Goal: Transaction & Acquisition: Purchase product/service

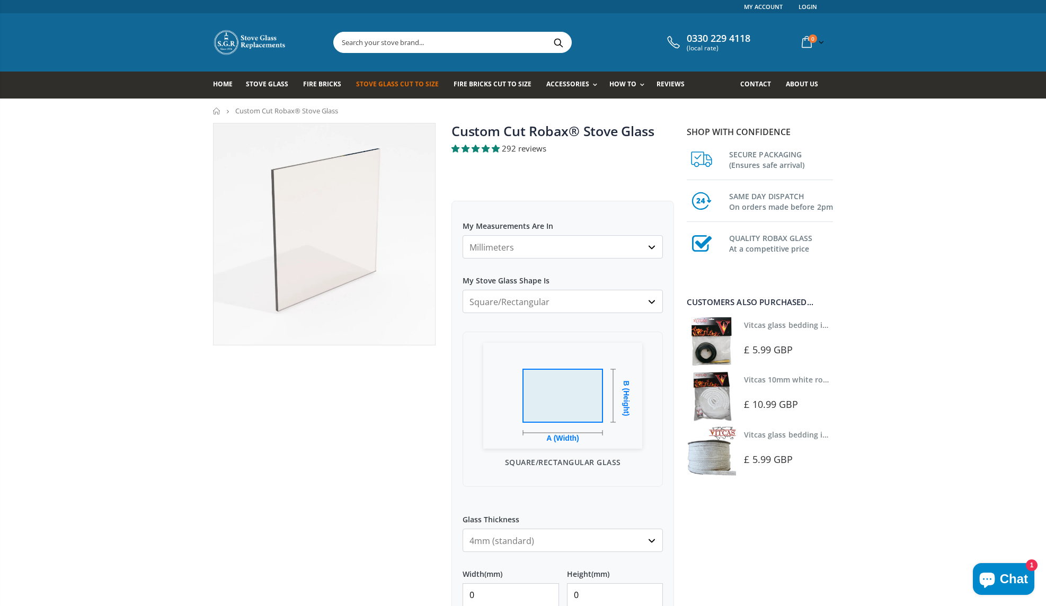
select select "cm"
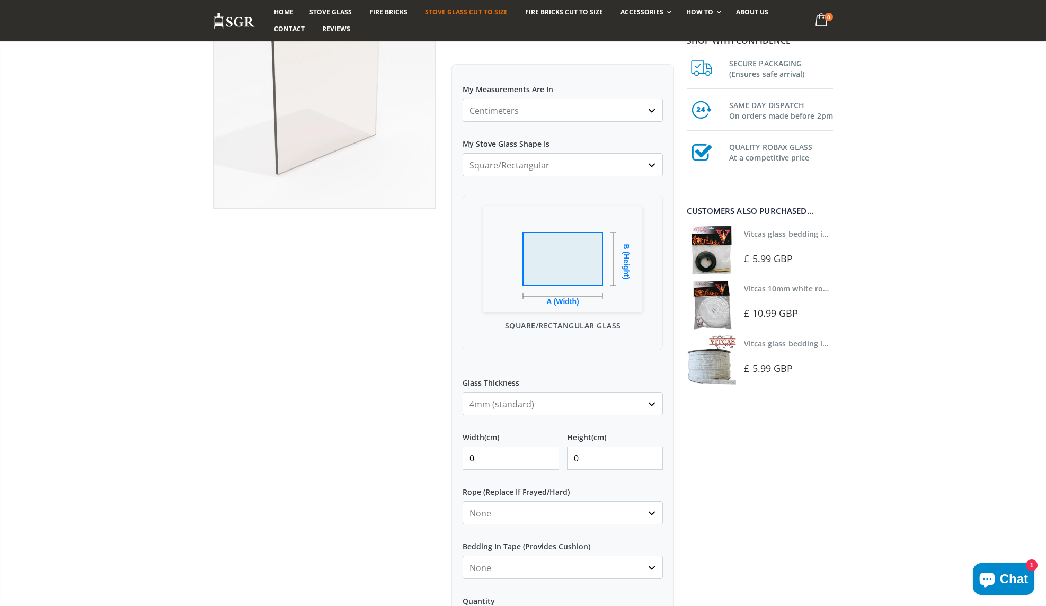
scroll to position [151, 0]
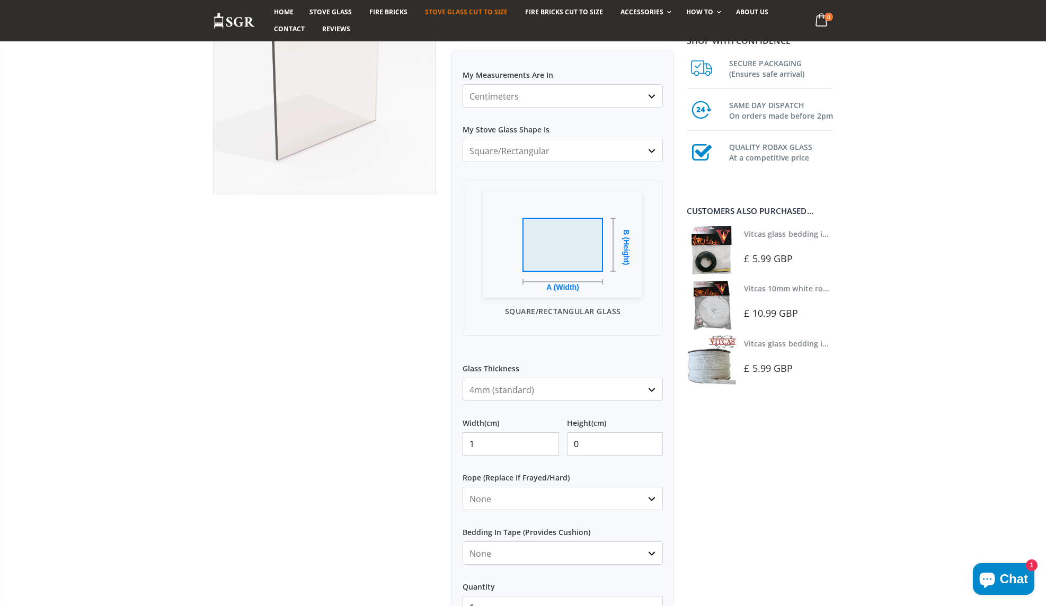
click at [547, 443] on input "1" at bounding box center [511, 444] width 96 height 23
click at [548, 446] on input "0" at bounding box center [511, 444] width 96 height 23
click at [548, 442] on input "1" at bounding box center [511, 444] width 96 height 23
click at [548, 442] on input "29" at bounding box center [511, 444] width 96 height 23
click at [548, 442] on input "30" at bounding box center [511, 444] width 96 height 23
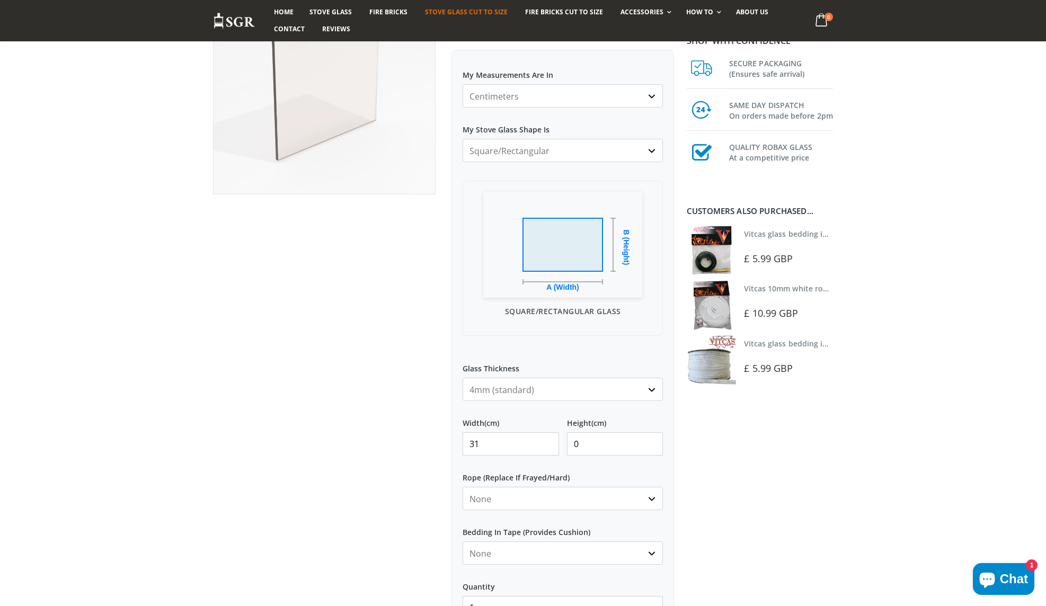
click at [548, 442] on input "31" at bounding box center [511, 444] width 96 height 23
click at [548, 442] on input "32" at bounding box center [511, 444] width 96 height 23
click at [548, 442] on input "33" at bounding box center [511, 444] width 96 height 23
click at [548, 442] on input "34" at bounding box center [511, 444] width 96 height 23
click at [548, 442] on input "35" at bounding box center [511, 444] width 96 height 23
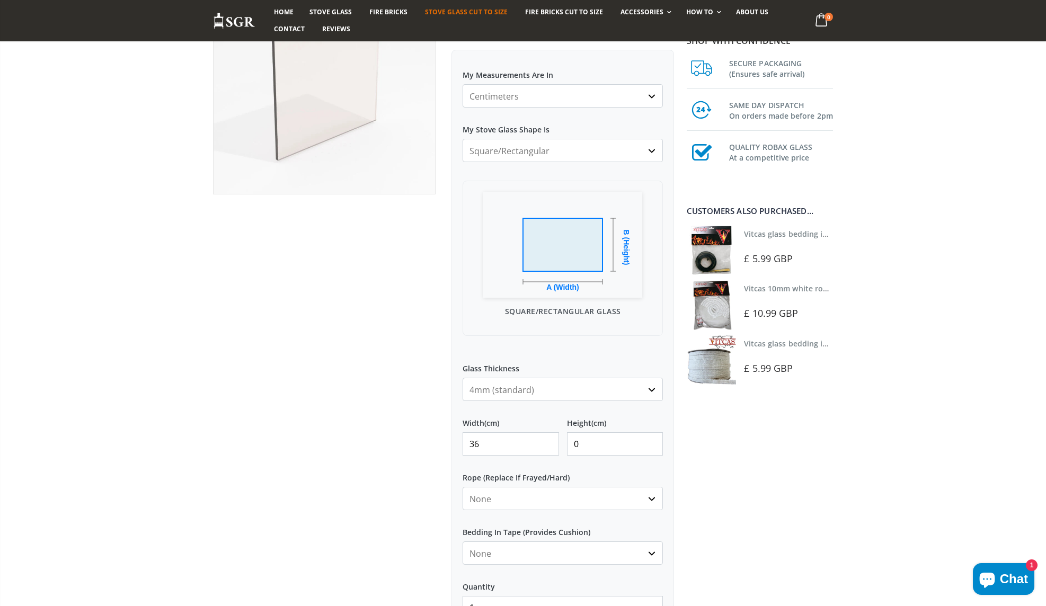
click at [548, 442] on input "36" at bounding box center [511, 444] width 96 height 23
click at [548, 442] on input "37" at bounding box center [511, 444] width 96 height 23
click at [548, 442] on input "38" at bounding box center [511, 444] width 96 height 23
type input "39"
click at [548, 442] on input "39" at bounding box center [511, 444] width 96 height 23
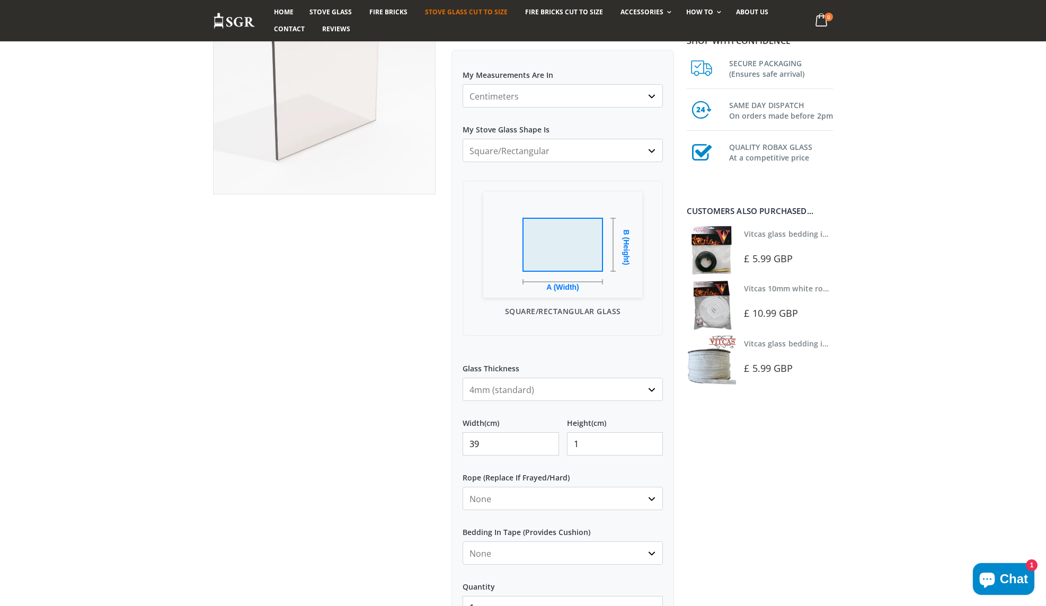
click at [653, 442] on input "1" at bounding box center [615, 444] width 96 height 23
click at [653, 442] on input "2" at bounding box center [615, 444] width 96 height 23
click at [653, 442] on input "3" at bounding box center [615, 444] width 96 height 23
click at [653, 442] on input "29" at bounding box center [615, 444] width 96 height 23
type input "30"
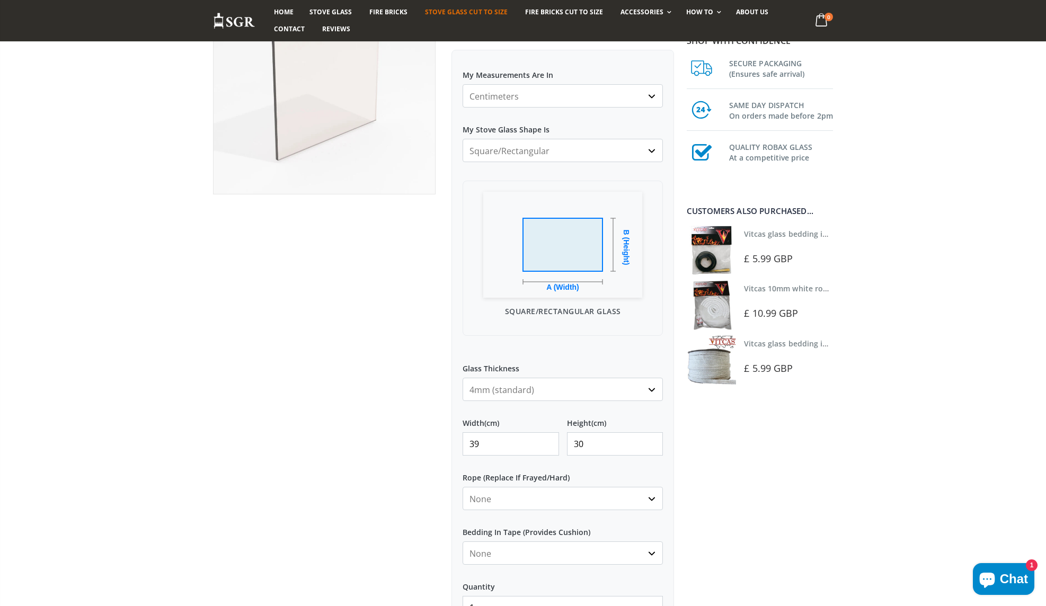
click at [653, 442] on input "30" at bounding box center [615, 444] width 96 height 23
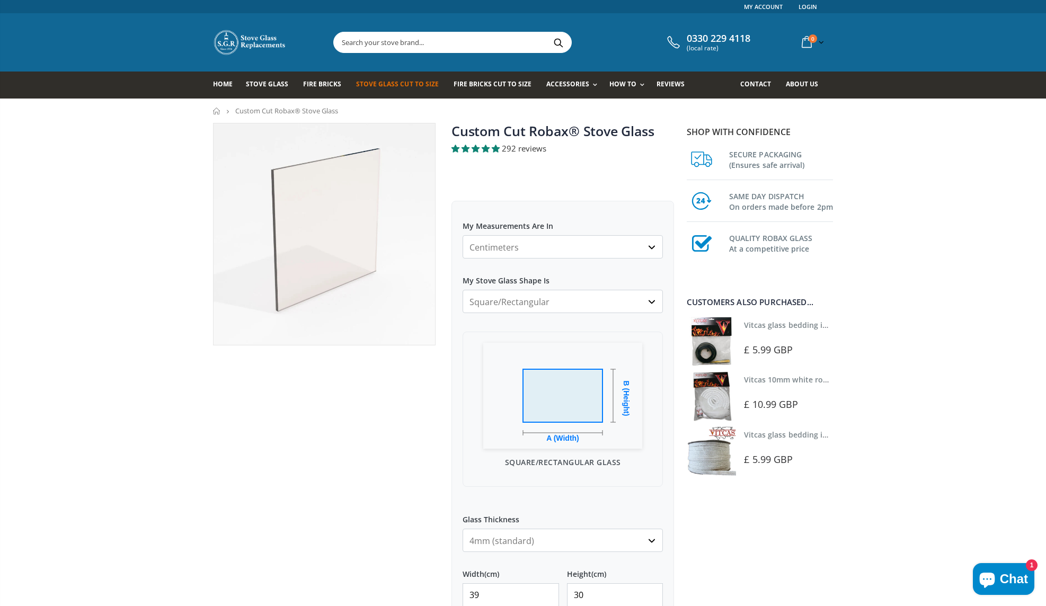
scroll to position [0, 0]
